Goal: Navigation & Orientation: Find specific page/section

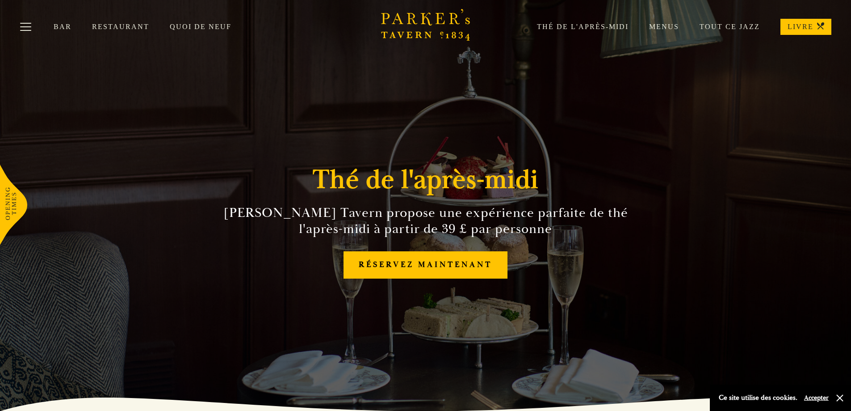
drag, startPoint x: 476, startPoint y: 40, endPoint x: 377, endPoint y: 26, distance: 99.7
click at [378, 21] on div "Bar Restaurant Quoi de neuf Thé de l'après-midi Menus Tout ce jazz LIVRE" at bounding box center [425, 27] width 851 height 54
click at [386, 65] on div "Thé de l'après-midi Parker's Tavern propose une expérience parfaite de thé l'ap…" at bounding box center [426, 205] width 536 height 411
drag, startPoint x: 380, startPoint y: 17, endPoint x: 460, endPoint y: 25, distance: 80.4
click at [460, 0] on div "Brasserie Restaurant Cambridge | Parker's Tavern Cambridge Parker's Tavern is a…" at bounding box center [425, 0] width 851 height 0
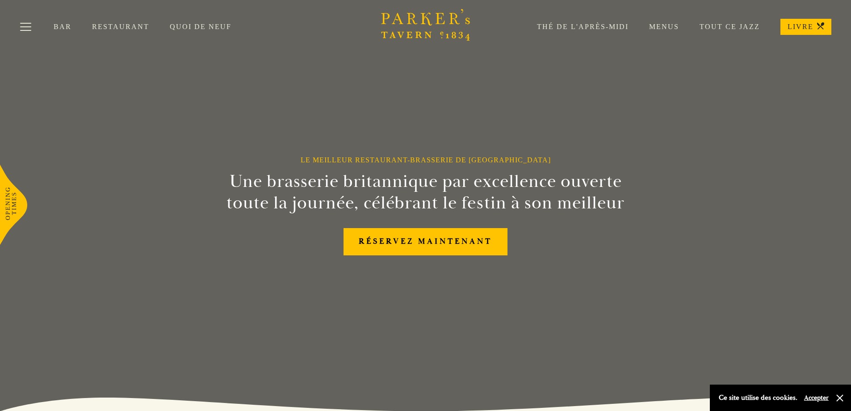
click at [62, 26] on font "Bar" at bounding box center [63, 26] width 18 height 8
